Goal: Check status: Check status

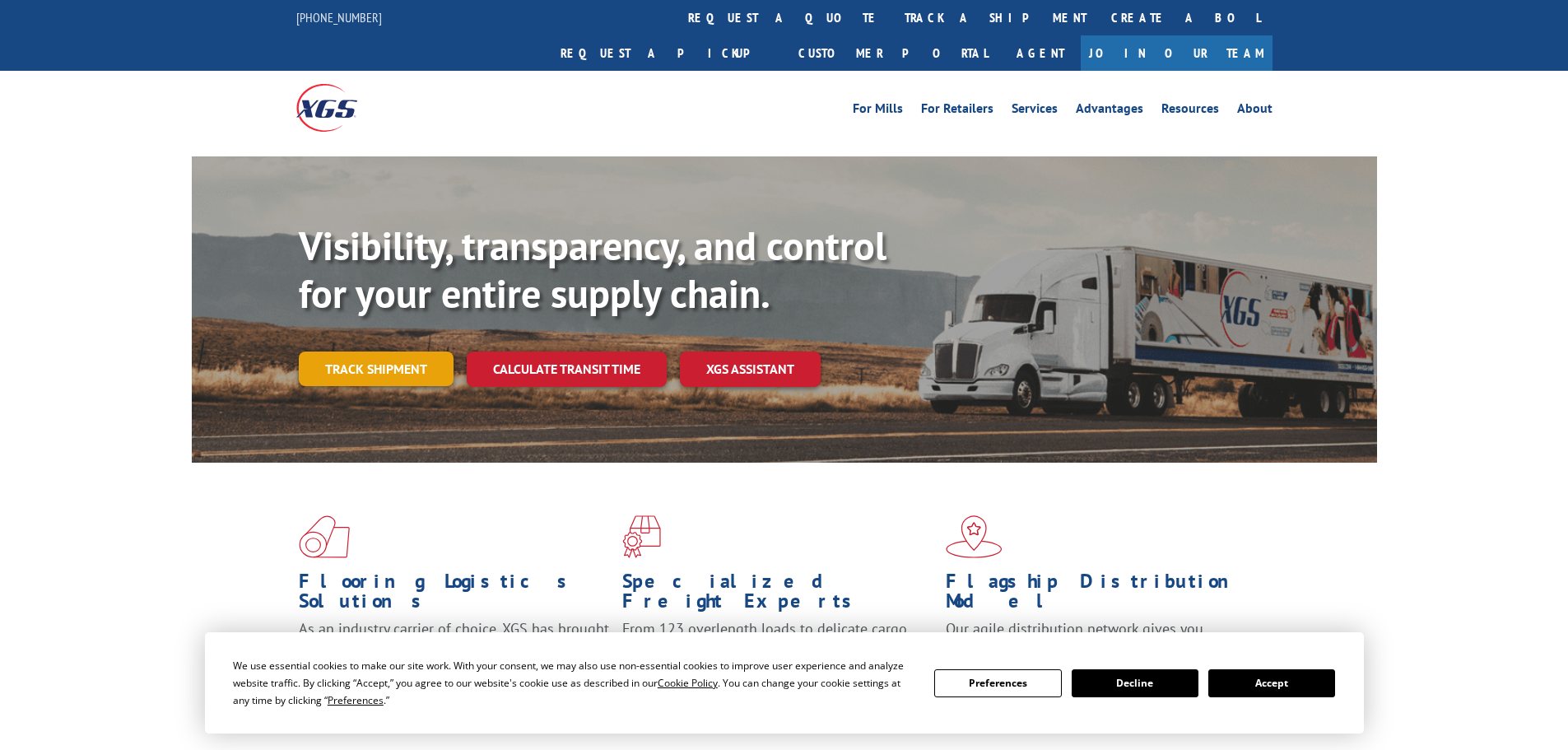
click at [374, 352] on link "Track shipment" at bounding box center [376, 368] width 155 height 34
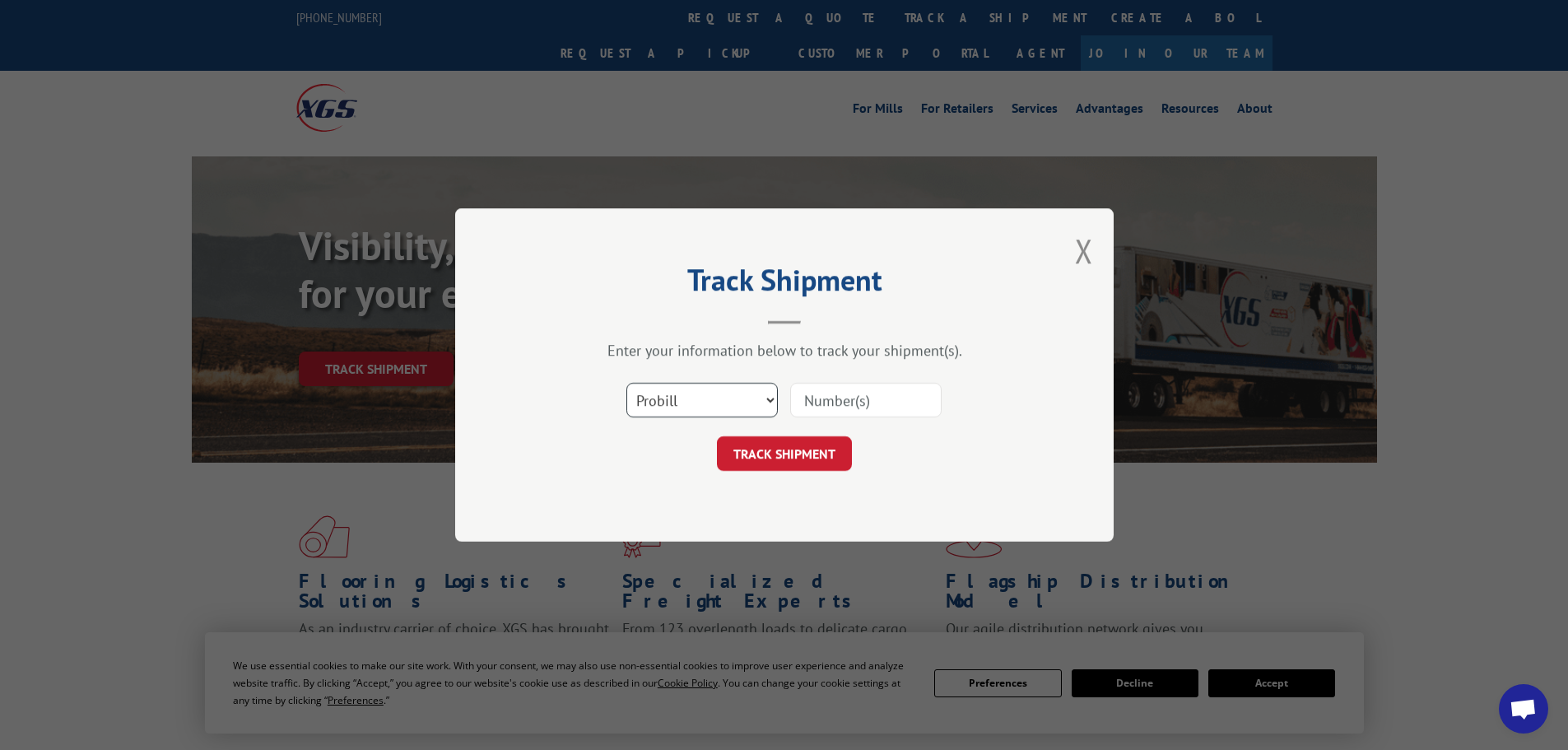
click at [717, 400] on select "Select category... Probill BOL PO" at bounding box center [702, 399] width 151 height 34
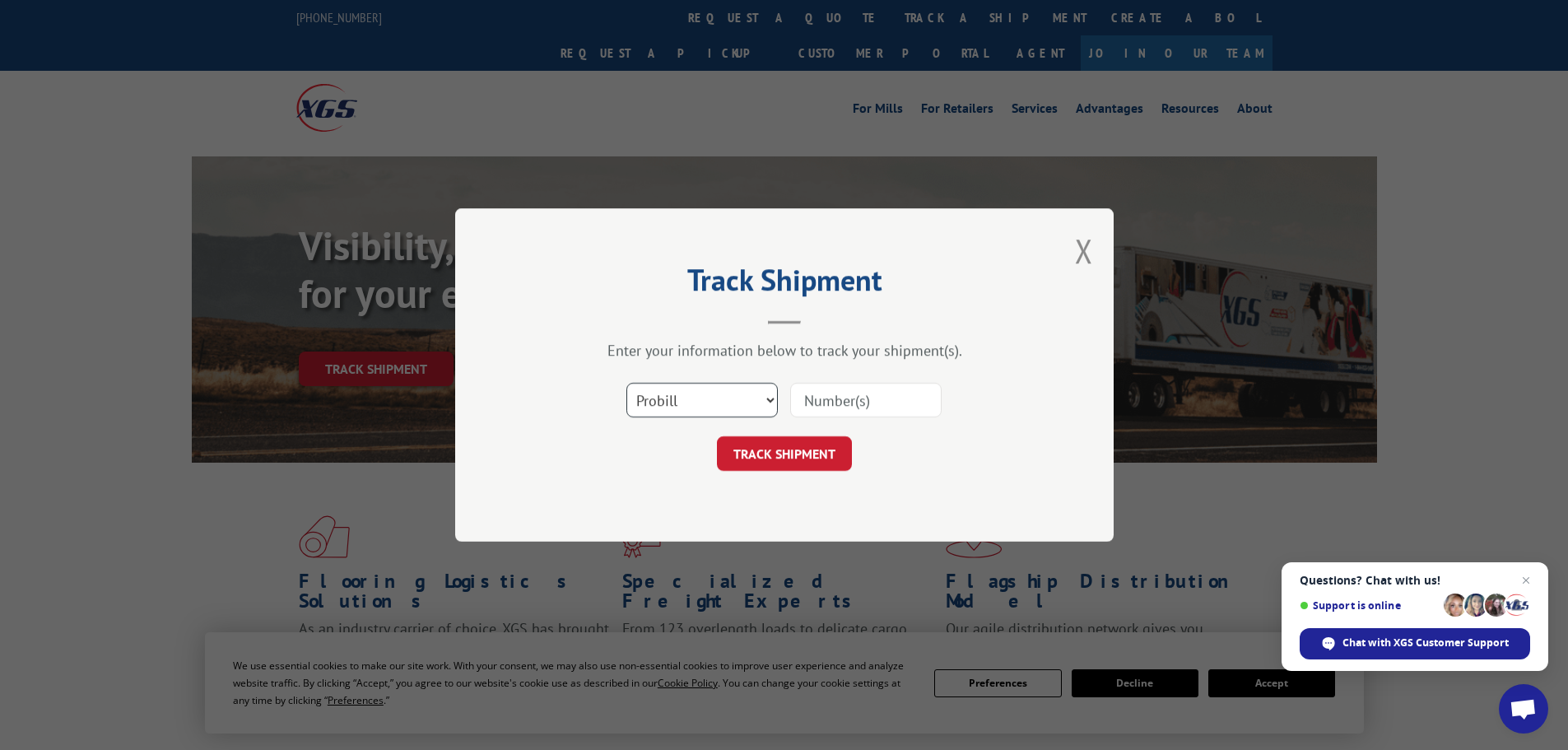
select select "bol"
click at [626, 382] on select "Select category... Probill BOL PO" at bounding box center [702, 399] width 151 height 34
paste input "622700"
type input "622700"
click at [784, 437] on form "Select category... Probill BOL PO 622700 TRACK SHIPMENT" at bounding box center [784, 421] width 494 height 98
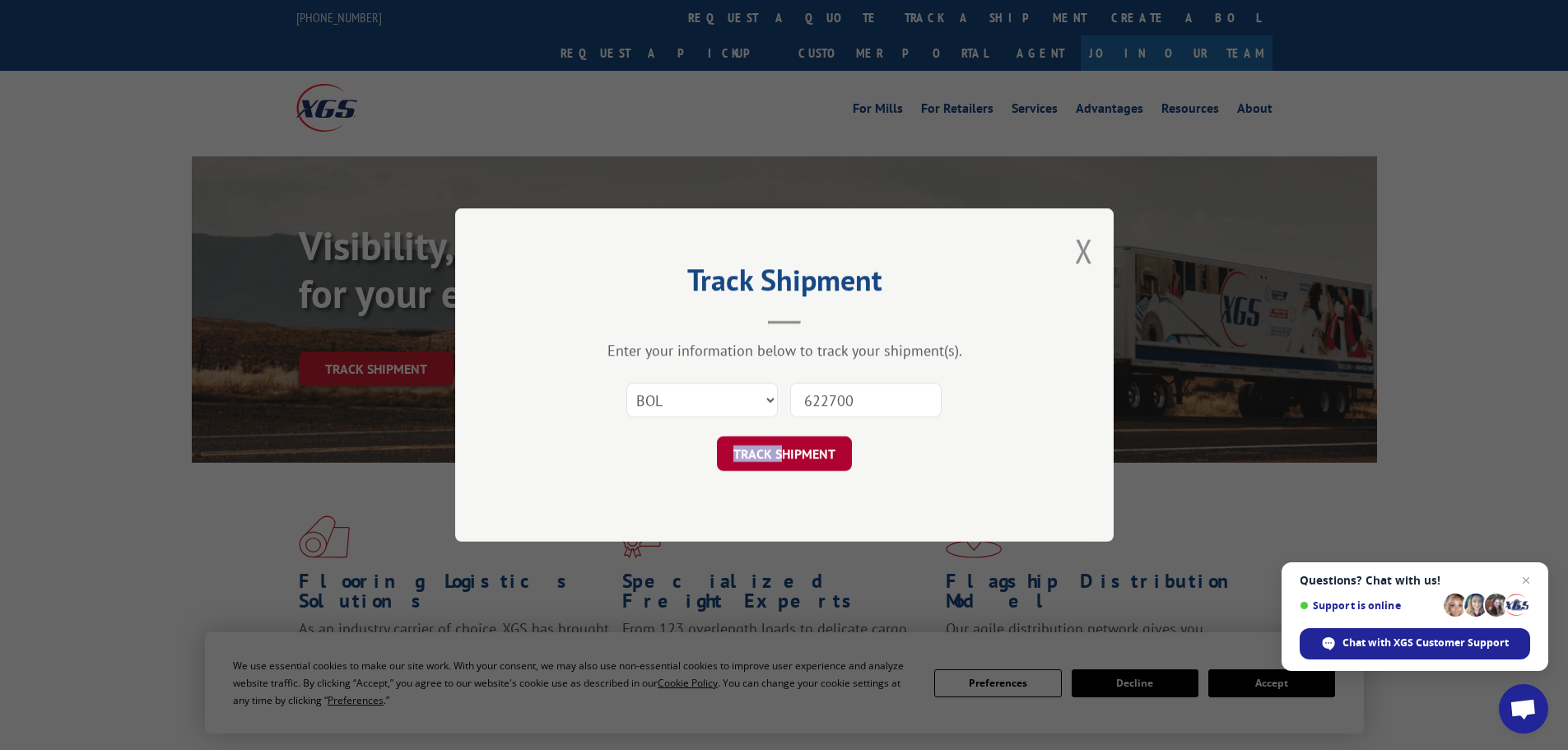
click at [804, 453] on button "TRACK SHIPMENT" at bounding box center [784, 453] width 135 height 34
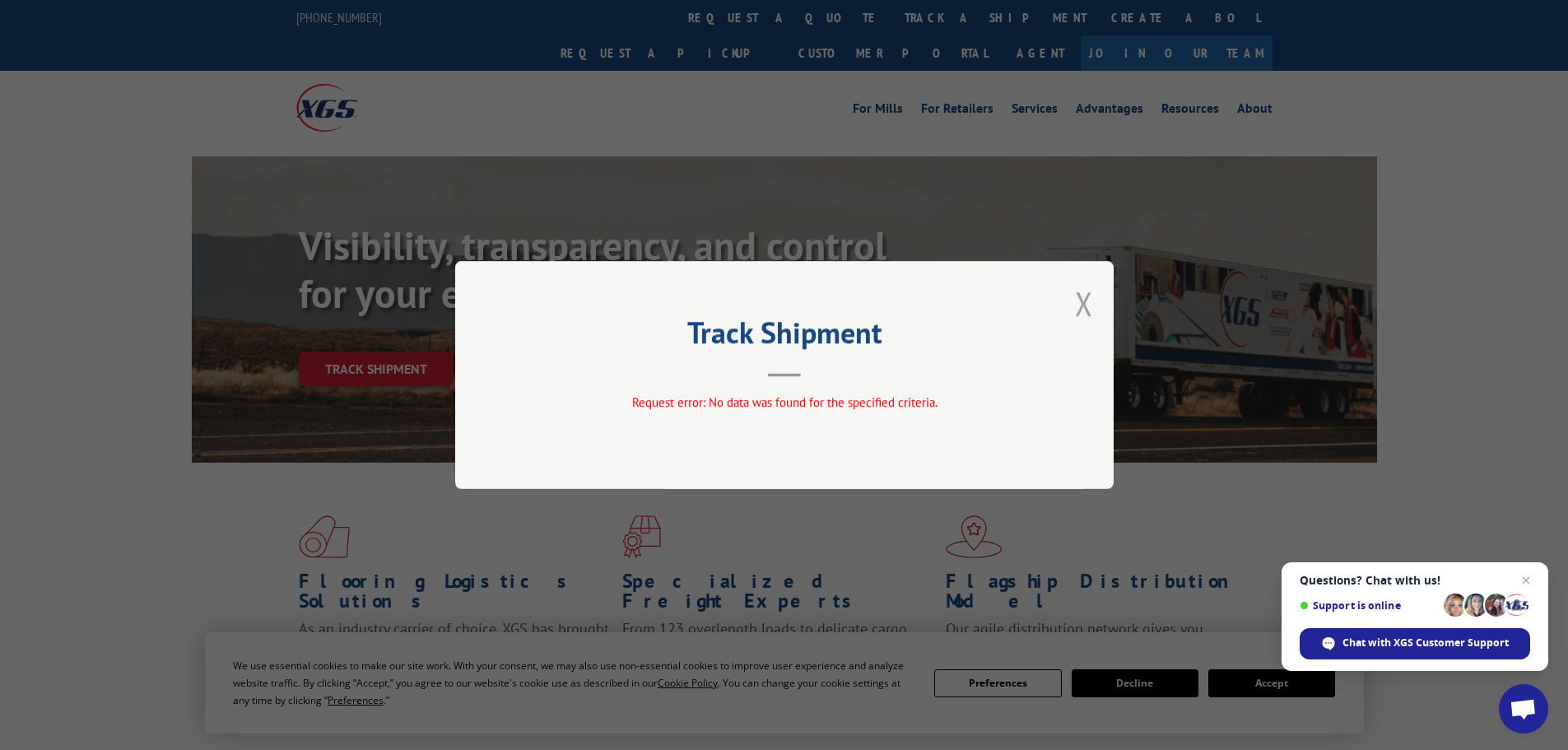
click at [1083, 299] on button "Close modal" at bounding box center [1083, 303] width 18 height 44
